Goal: Book appointment/travel/reservation

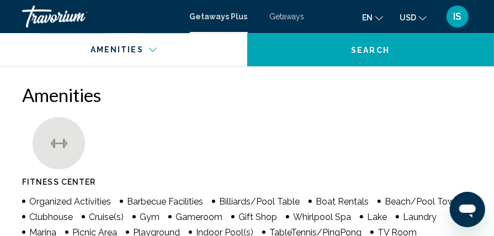
scroll to position [1181, 0]
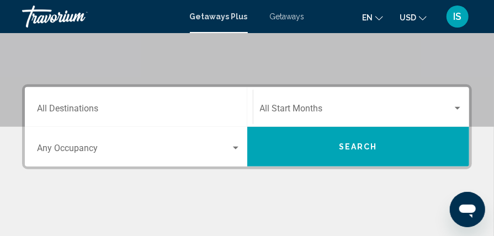
scroll to position [204, 0]
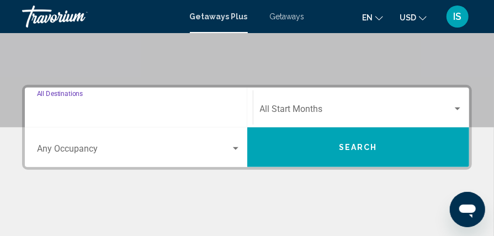
click at [40, 115] on input "Destination All Destinations" at bounding box center [139, 112] width 204 height 10
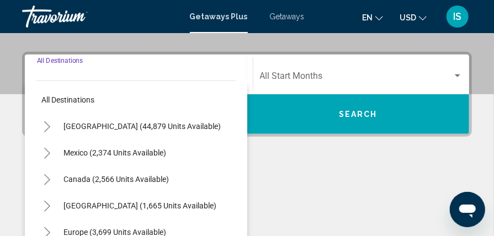
scroll to position [253, 0]
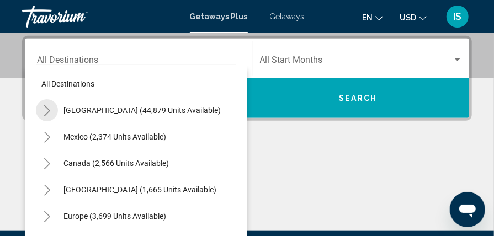
click at [49, 110] on icon "Toggle United States (44,879 units available)" at bounding box center [47, 110] width 6 height 11
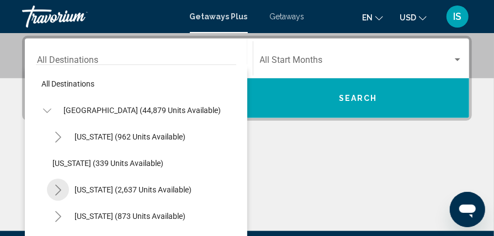
click at [61, 189] on icon "Toggle California (2,637 units available)" at bounding box center [58, 190] width 8 height 11
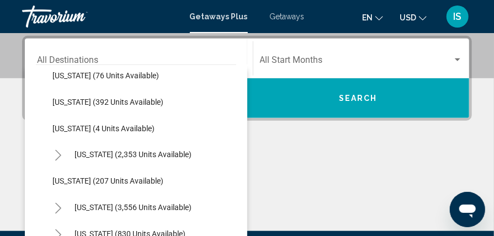
scroll to position [671, 0]
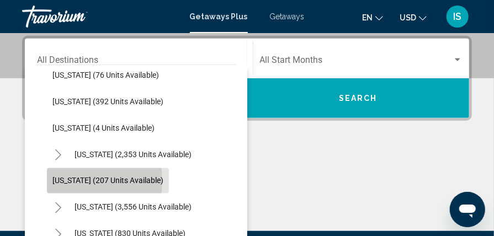
click at [61, 181] on span "Montana (207 units available)" at bounding box center [107, 181] width 111 height 9
type input "**********"
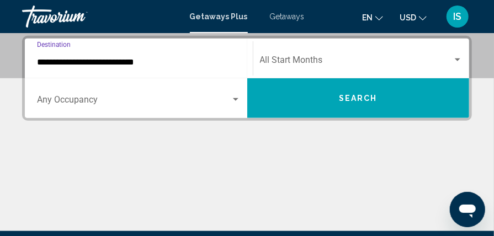
click at [267, 56] on div "Start Month All Start Months" at bounding box center [361, 58] width 203 height 35
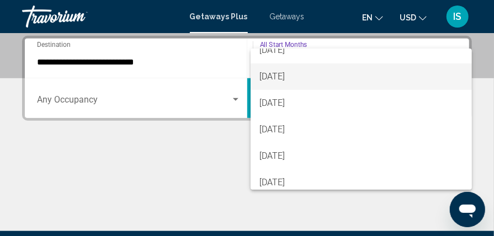
scroll to position [64, 0]
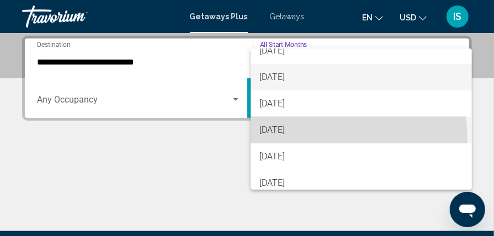
click at [264, 140] on span "December 2025" at bounding box center [360, 130] width 203 height 26
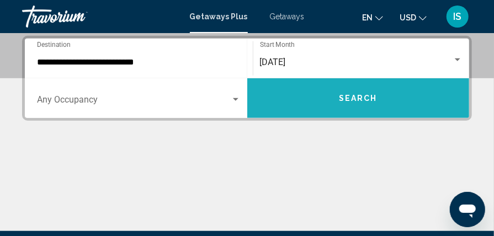
click at [327, 108] on button "Search" at bounding box center [358, 98] width 222 height 40
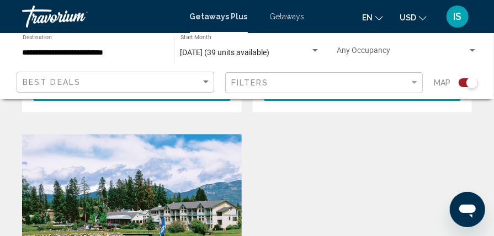
scroll to position [1066, 0]
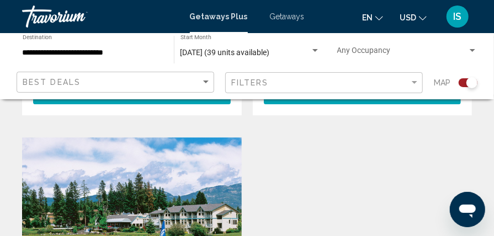
click at [326, 95] on app-map-search-filters "Best Deals Filters Map" at bounding box center [247, 82] width 472 height 33
click at [178, 166] on img "Main content" at bounding box center [132, 225] width 220 height 177
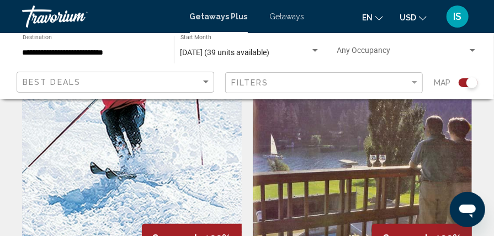
scroll to position [285, 0]
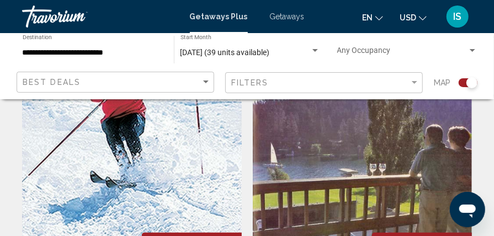
click at [145, 191] on img "Main content" at bounding box center [132, 184] width 220 height 177
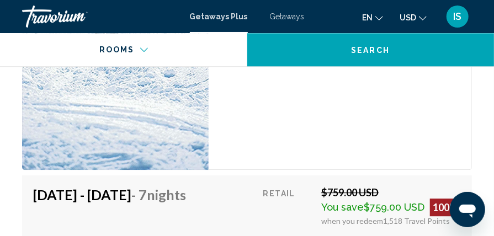
scroll to position [2456, 0]
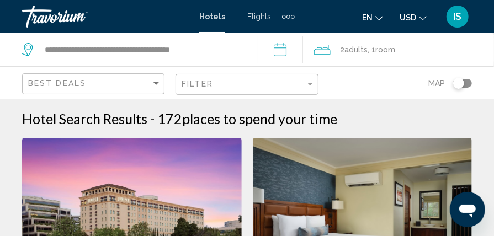
click at [47, 15] on div "Travorium" at bounding box center [77, 17] width 110 height 22
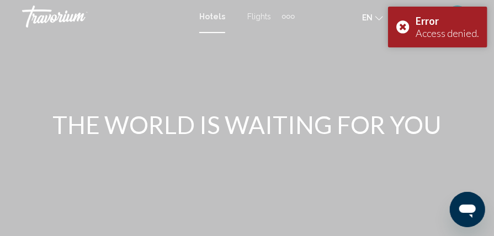
click at [38, 21] on div "Travorium" at bounding box center [77, 17] width 110 height 22
click at [39, 14] on div "Travorium" at bounding box center [77, 17] width 110 height 22
click at [60, 18] on div "Travorium" at bounding box center [77, 17] width 110 height 22
